Goal: Task Accomplishment & Management: Manage account settings

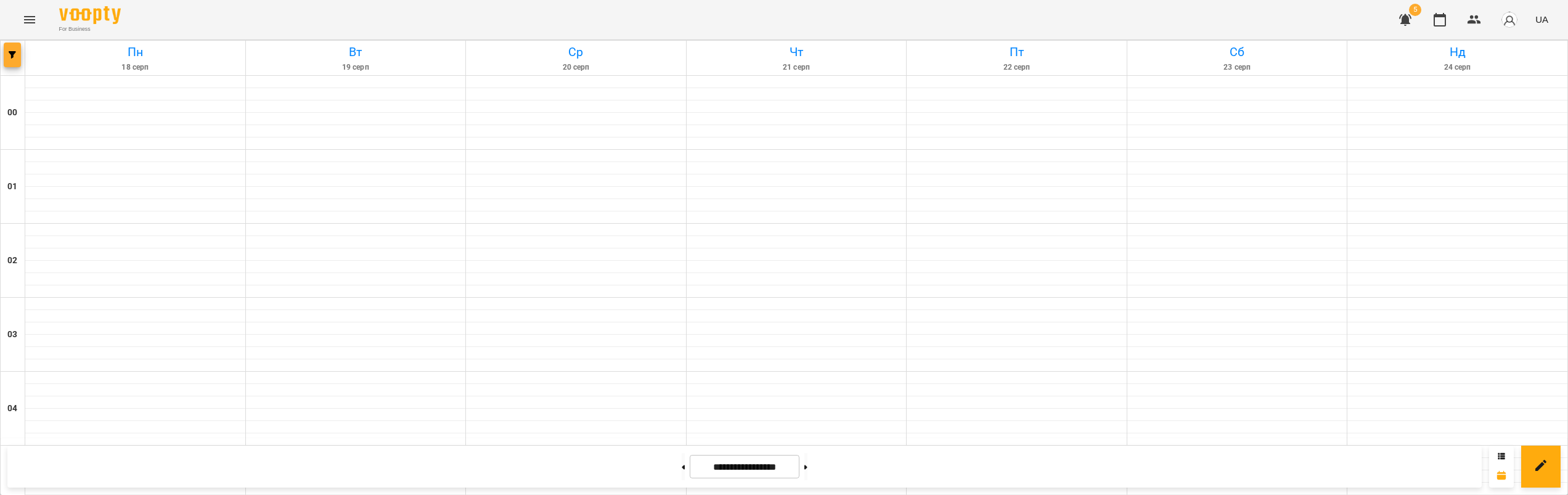
scroll to position [1098, 0]
click at [19, 54] on span "button" at bounding box center [12, 55] width 18 height 7
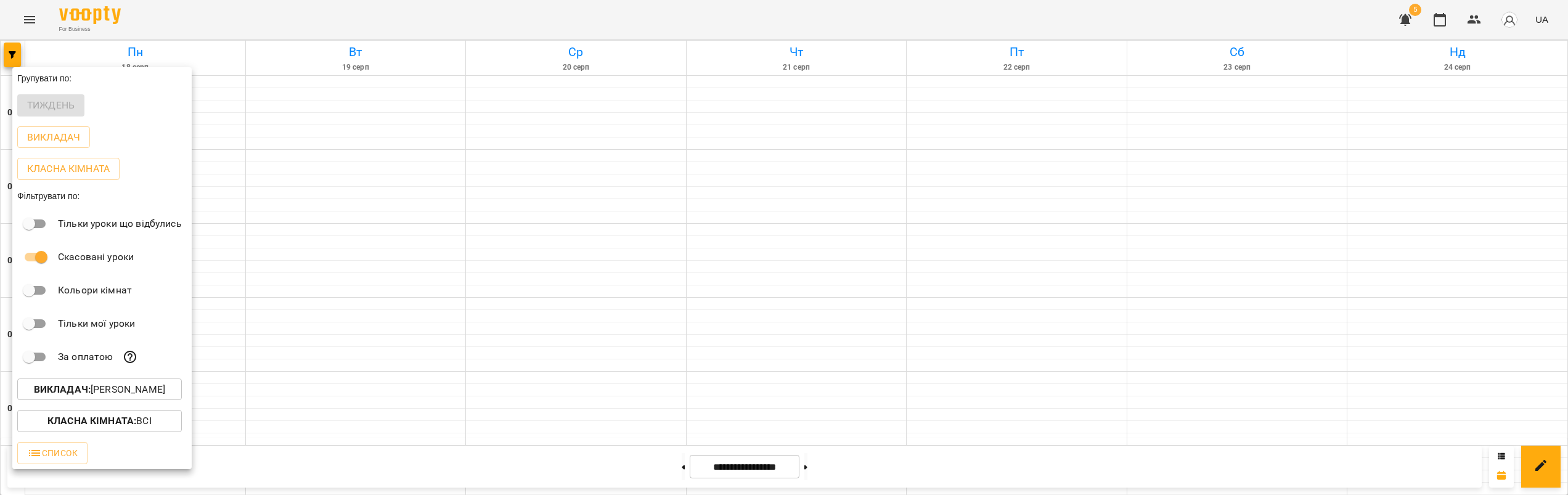
click at [140, 392] on p "Викладач : [PERSON_NAME]" at bounding box center [99, 389] width 131 height 15
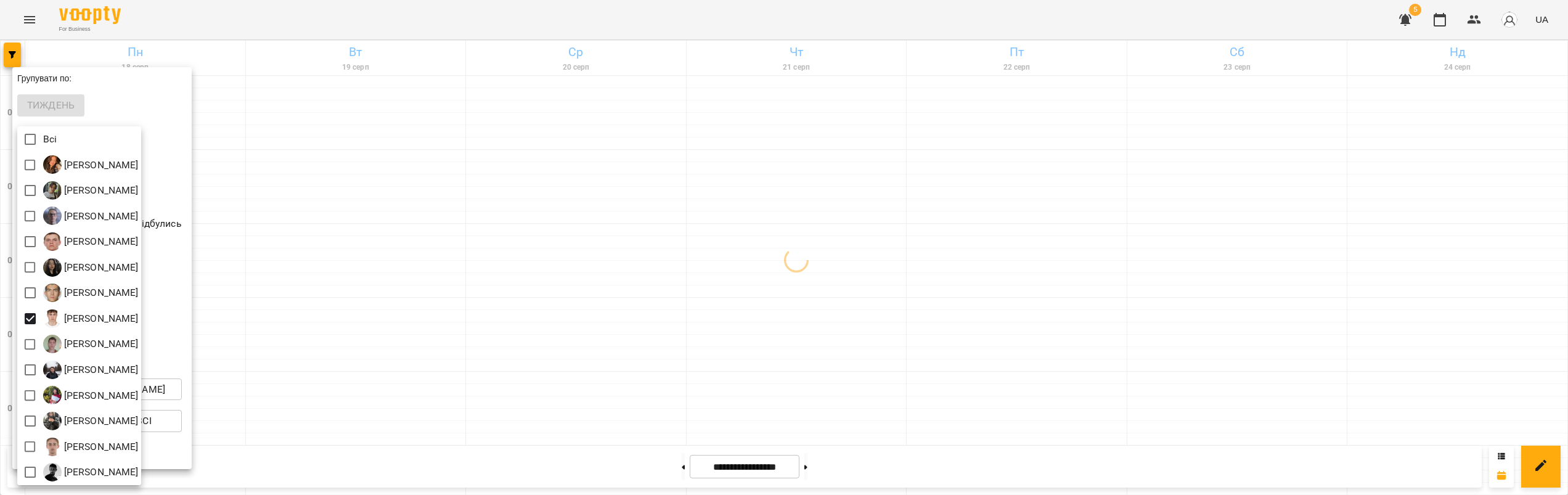
click at [527, 256] on div at bounding box center [784, 247] width 1568 height 495
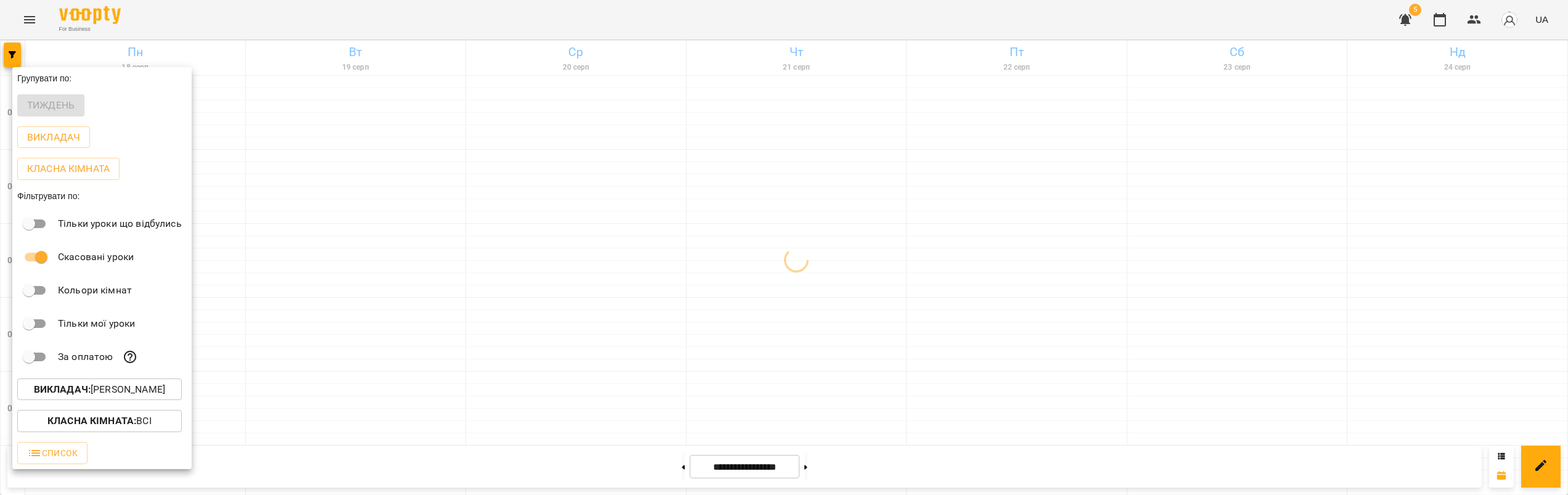
click at [661, 249] on div at bounding box center [784, 247] width 1568 height 495
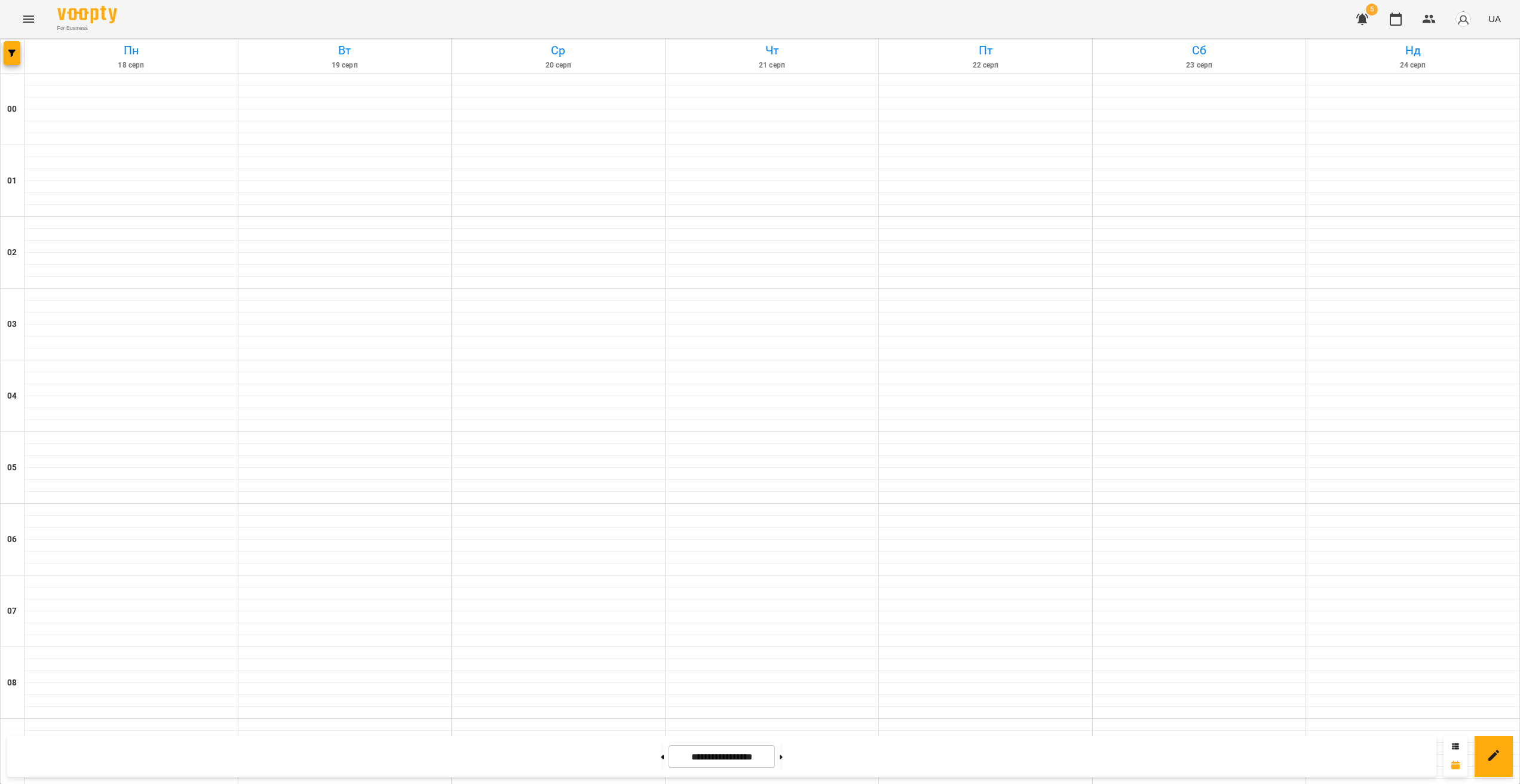
click at [29, 19] on icon "Menu" at bounding box center [28, 19] width 11 height 7
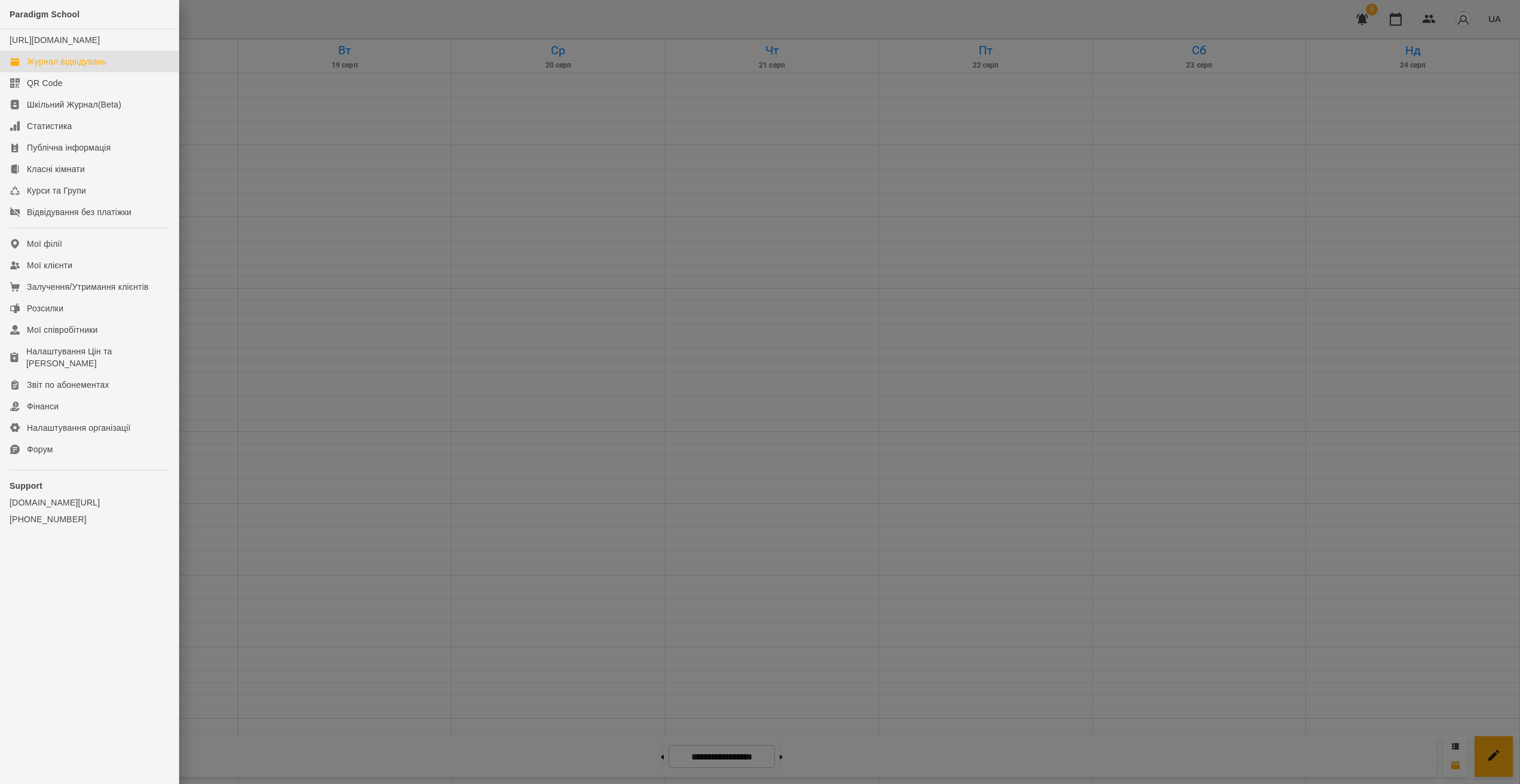
click at [249, 156] on div at bounding box center [760, 392] width 1520 height 784
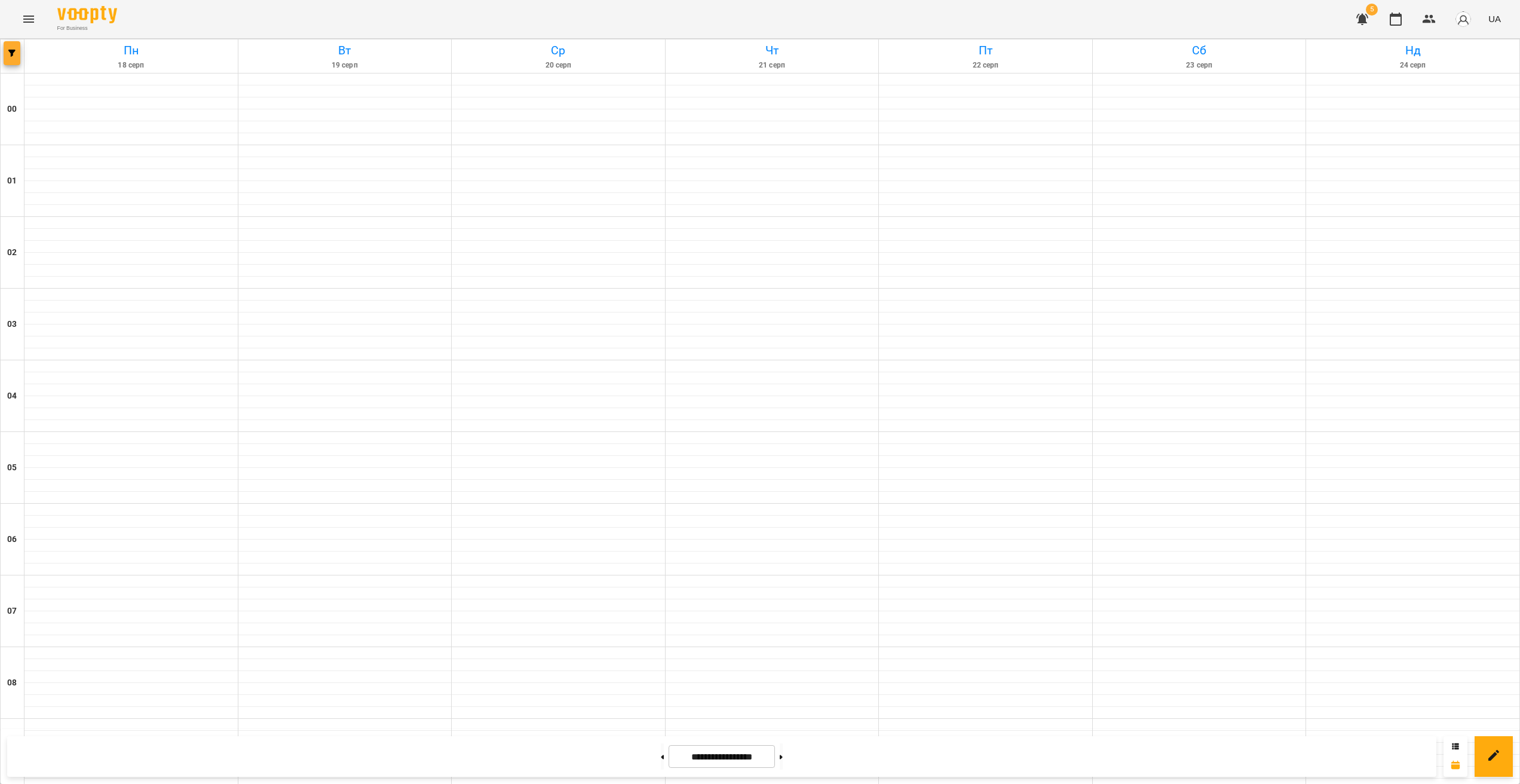
click at [10, 62] on button "button" at bounding box center [12, 53] width 17 height 24
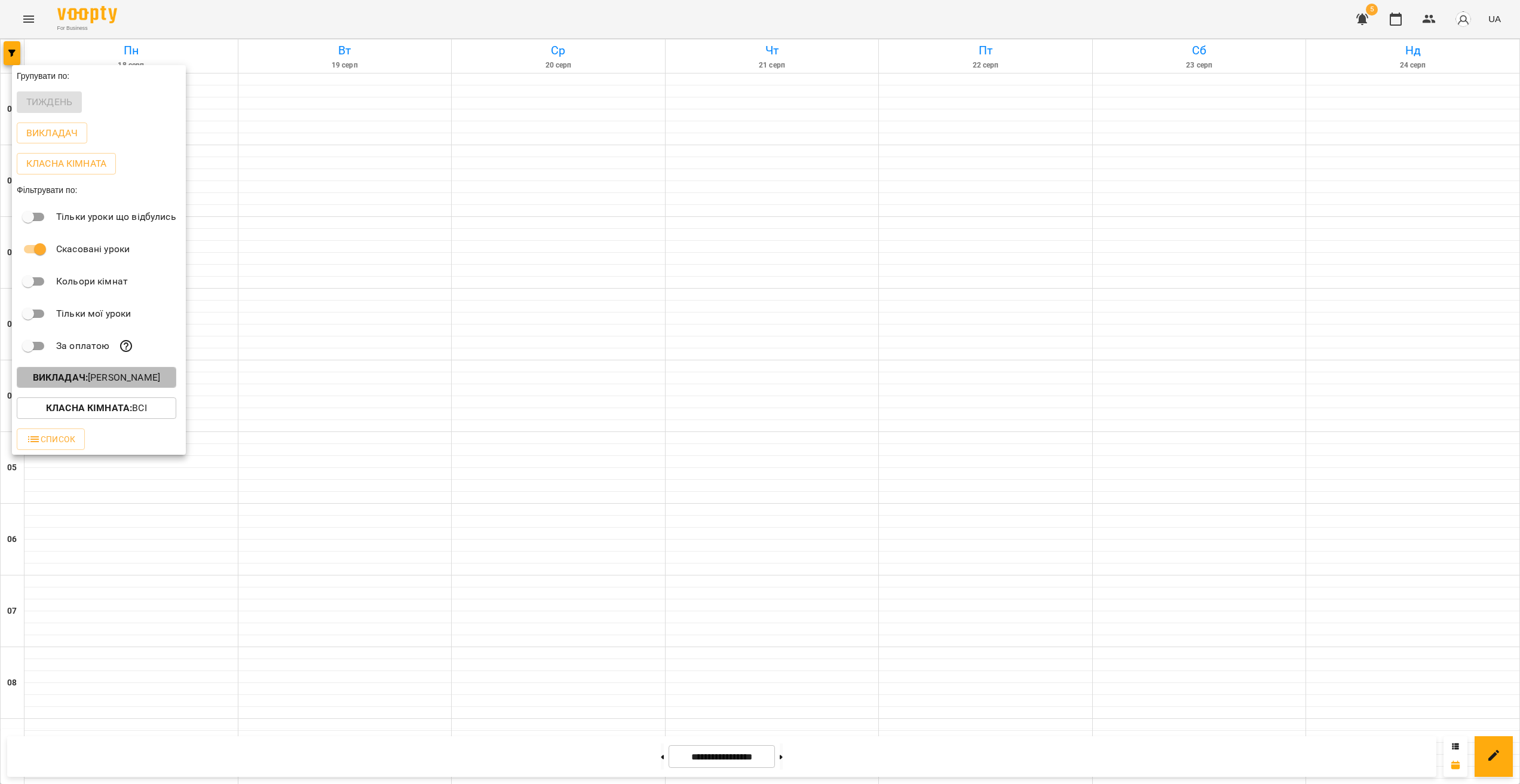
click at [120, 377] on p "Викладач : [PERSON_NAME]" at bounding box center [96, 377] width 127 height 15
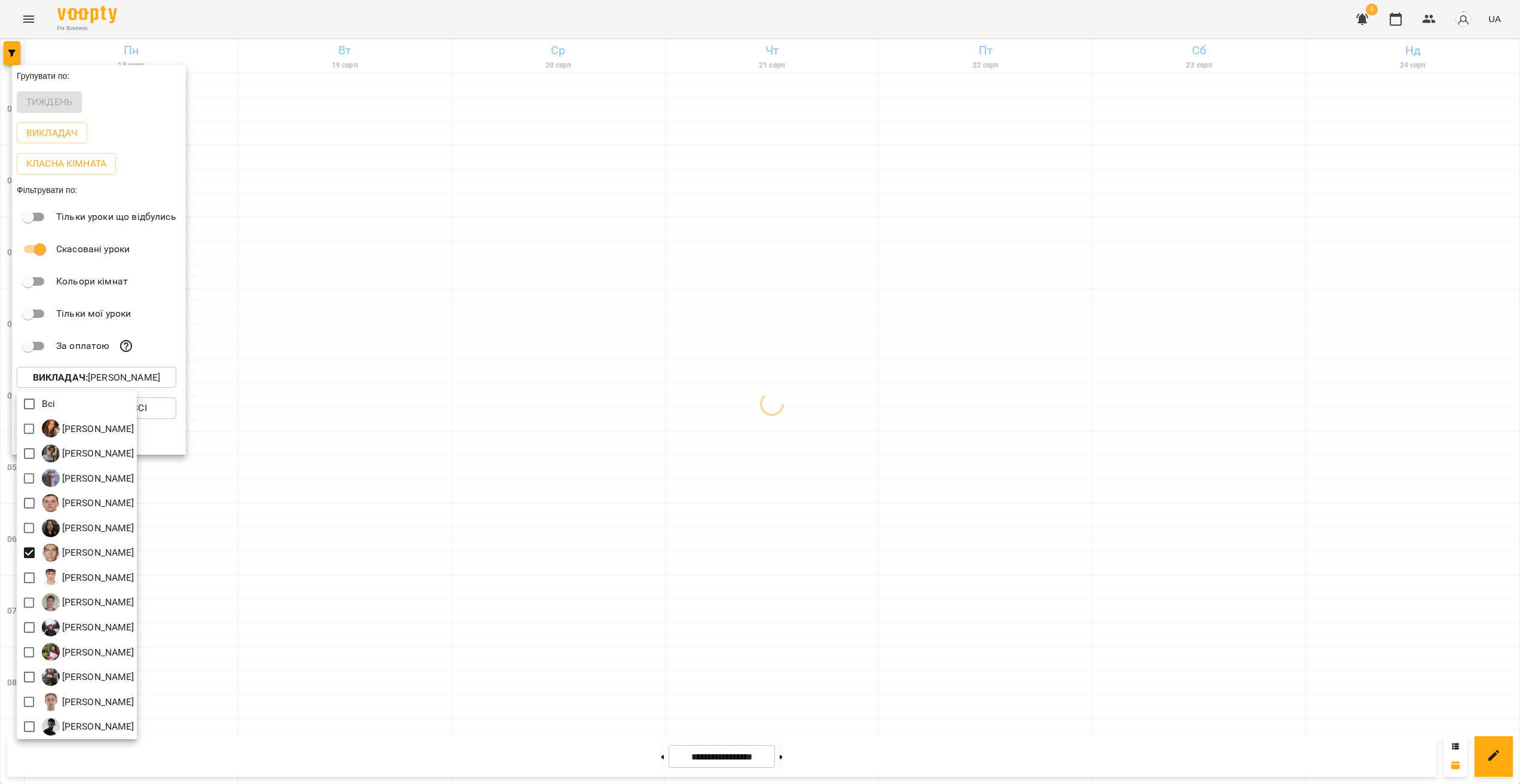
drag, startPoint x: 807, startPoint y: 430, endPoint x: 816, endPoint y: 435, distance: 10.3
click at [807, 430] on div at bounding box center [760, 392] width 1520 height 784
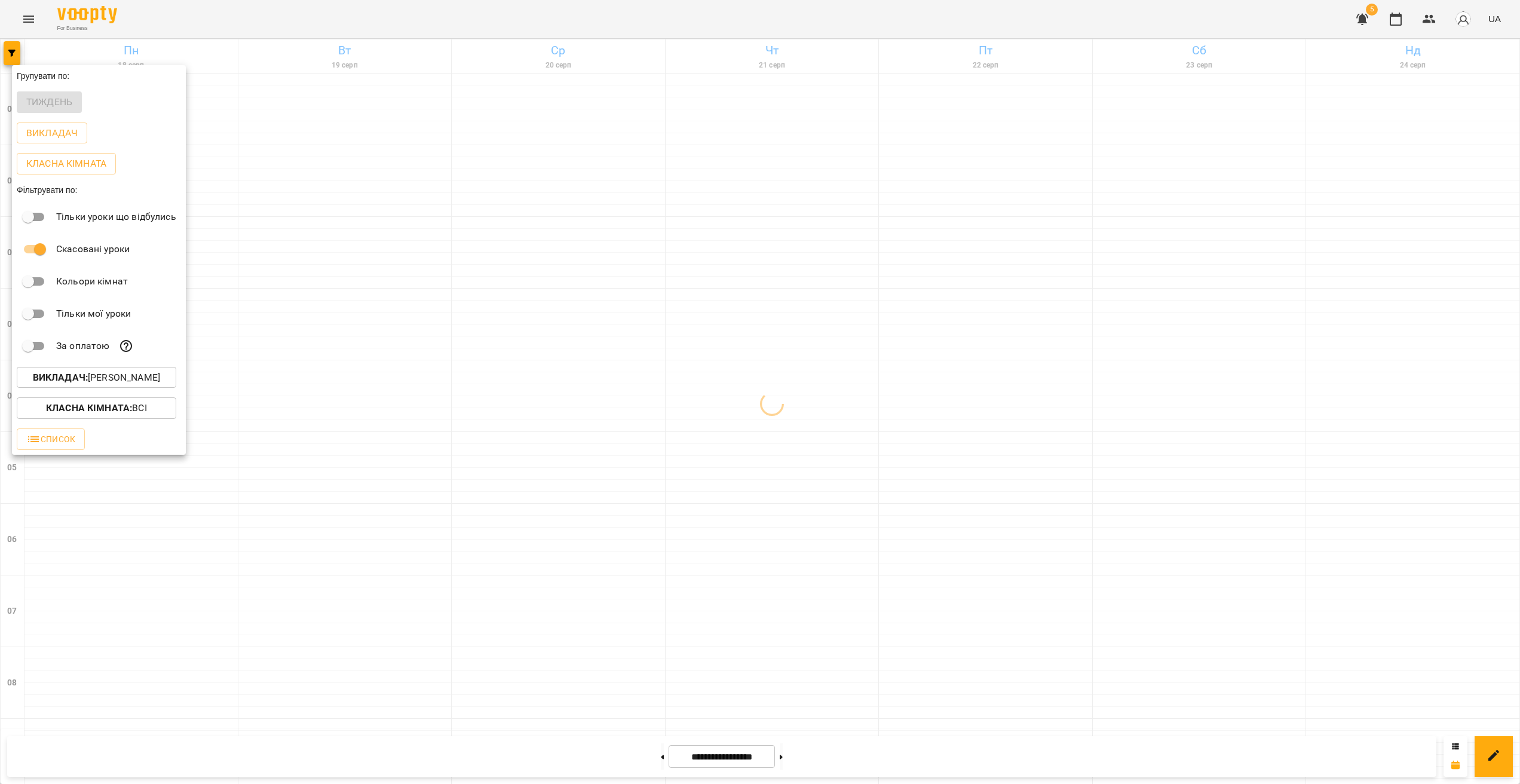
click at [779, 479] on div at bounding box center [760, 392] width 1520 height 784
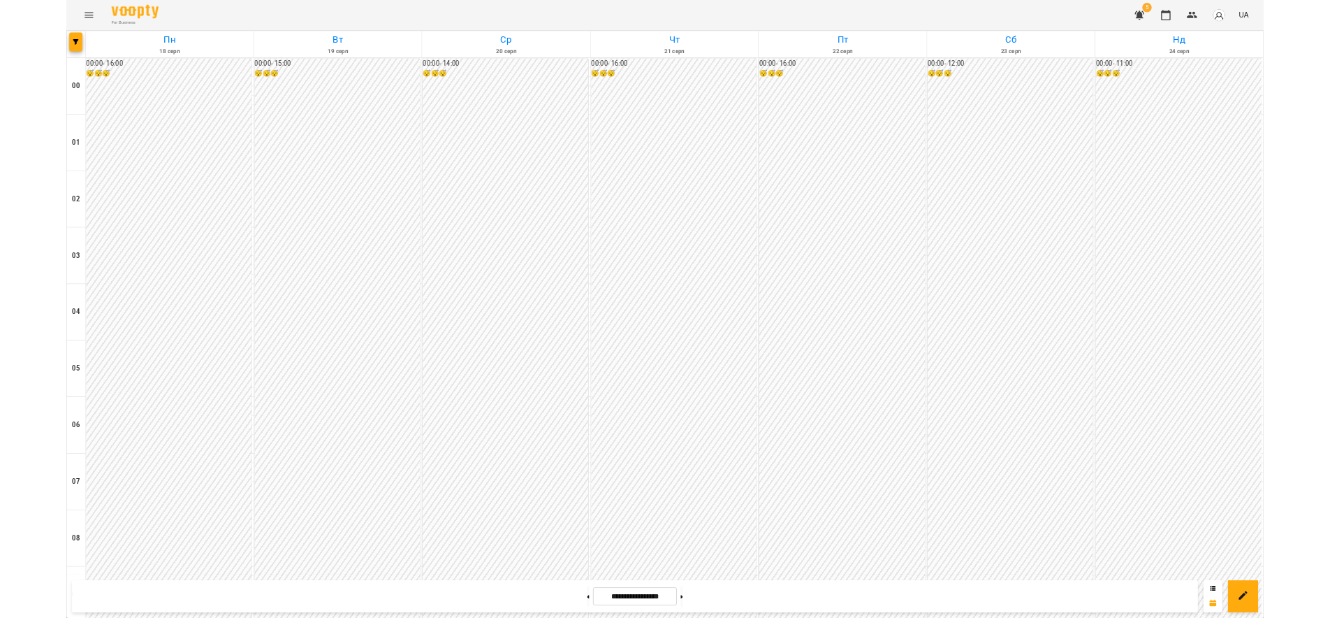
scroll to position [1475, 0]
